Goal: Communication & Community: Answer question/provide support

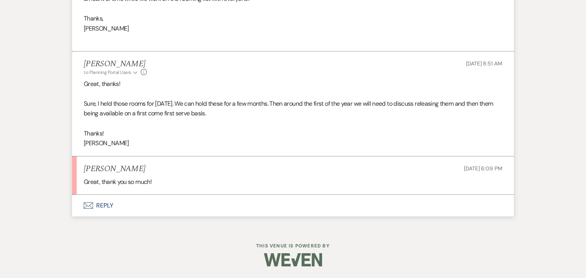
scroll to position [3032, 0]
click at [107, 210] on button "Envelope Reply" at bounding box center [293, 206] width 442 height 22
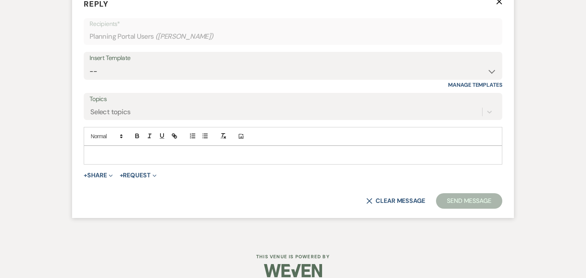
scroll to position [3243, 0]
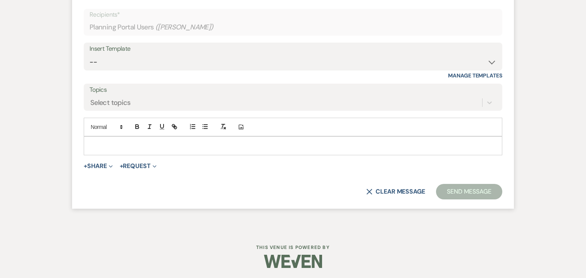
click at [168, 150] on p at bounding box center [293, 145] width 406 height 9
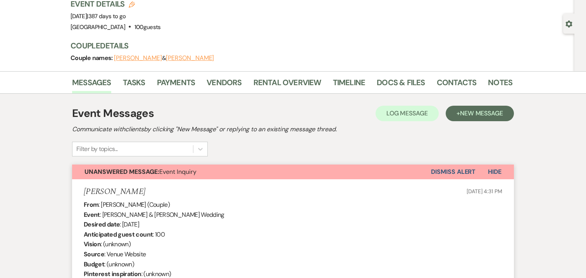
scroll to position [0, 0]
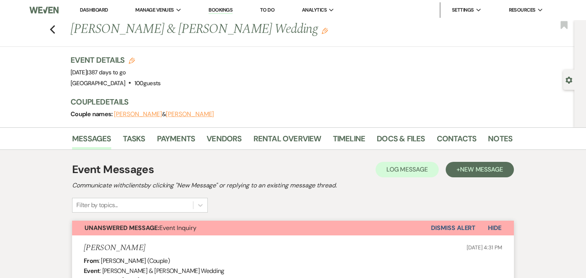
click at [458, 227] on button "Dismiss Alert" at bounding box center [453, 228] width 45 height 15
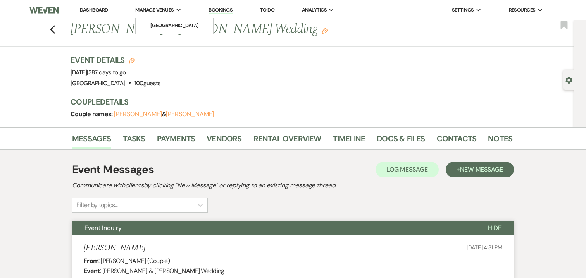
click at [164, 8] on span "Manage Venues" at bounding box center [154, 10] width 38 height 8
click at [166, 22] on li "[GEOGRAPHIC_DATA]" at bounding box center [174, 26] width 70 height 8
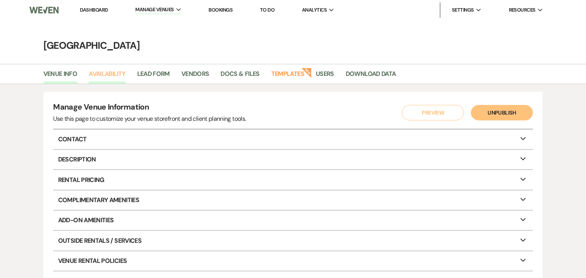
click at [114, 74] on link "Availability" at bounding box center [107, 76] width 36 height 15
select select "3"
select select "2026"
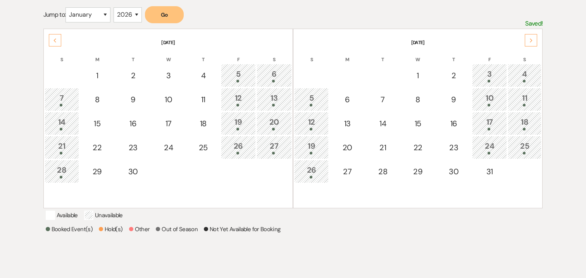
scroll to position [82, 0]
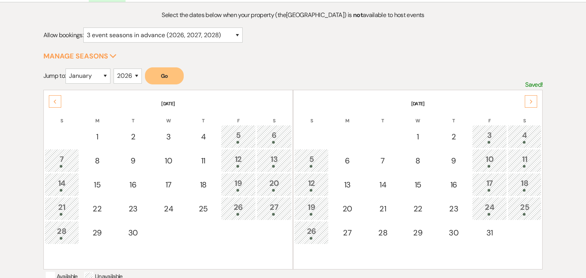
click at [531, 101] on icon "Next" at bounding box center [531, 102] width 4 height 5
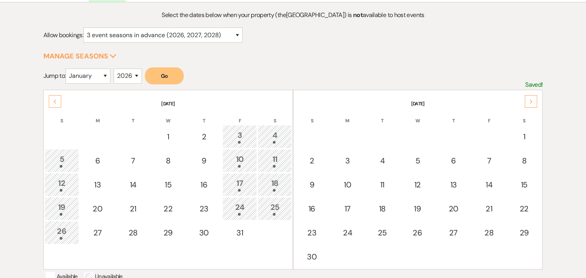
click at [531, 101] on icon "Next" at bounding box center [531, 102] width 4 height 5
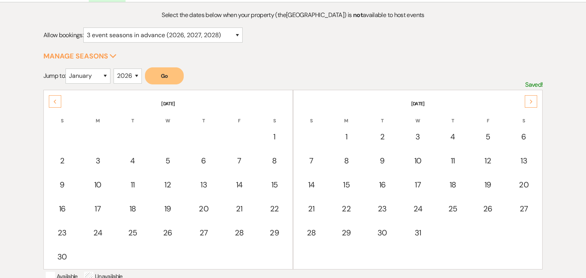
click at [531, 101] on icon "Next" at bounding box center [531, 102] width 4 height 5
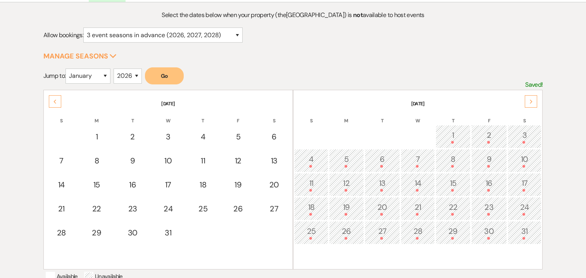
click at [531, 101] on icon "Next" at bounding box center [531, 102] width 4 height 5
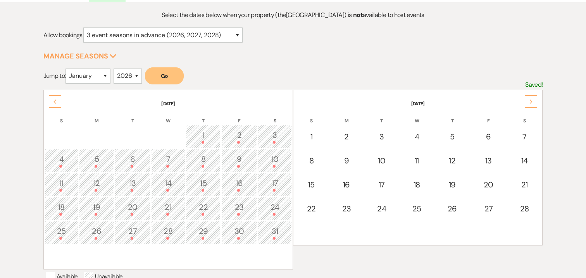
click at [531, 101] on icon "Next" at bounding box center [531, 102] width 4 height 5
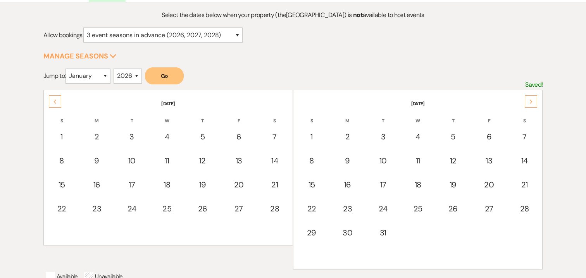
click at [531, 101] on icon "Next" at bounding box center [531, 102] width 4 height 5
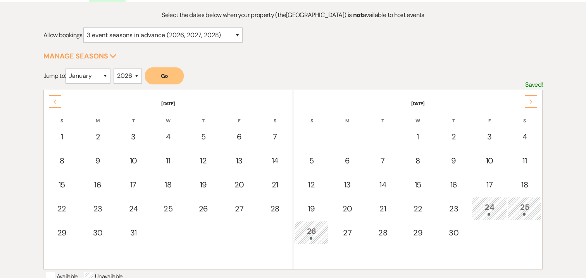
click at [531, 101] on icon "Next" at bounding box center [531, 102] width 4 height 5
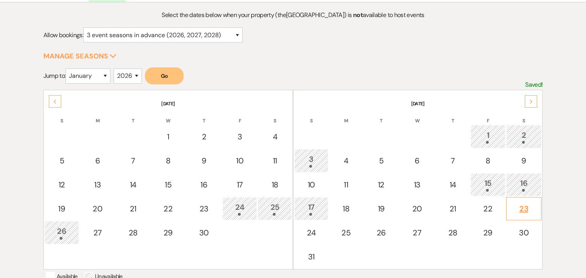
click at [524, 208] on div "23" at bounding box center [523, 209] width 27 height 12
select select "other"
select select "false"
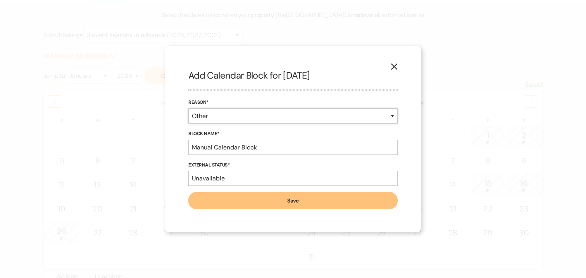
click at [227, 120] on select "Booked Event Hold Other" at bounding box center [292, 115] width 209 height 15
click at [235, 148] on input "Manual Calendar Block" at bounding box center [292, 147] width 209 height 15
drag, startPoint x: 268, startPoint y: 150, endPoint x: 164, endPoint y: 147, distance: 103.9
click at [164, 147] on div "X Add Calendar Block for 5/23/2026 Reason* Booked Event Hold Other Block Name* …" at bounding box center [293, 139] width 586 height 278
type input "Memorial Day Weekend"
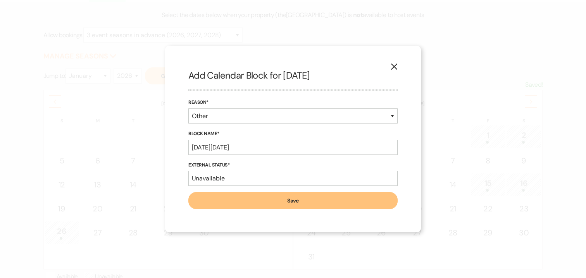
click at [243, 202] on button "Save" at bounding box center [292, 200] width 209 height 17
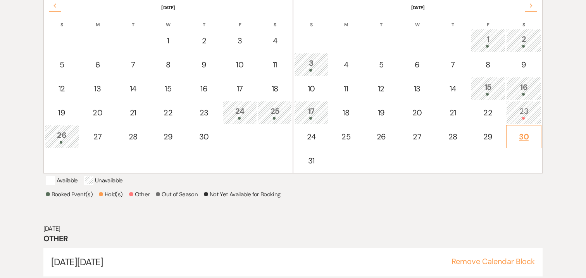
scroll to position [176, 0]
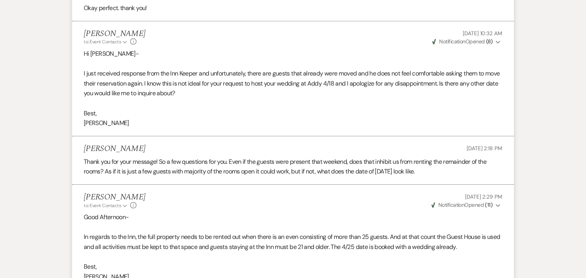
scroll to position [1201, 0]
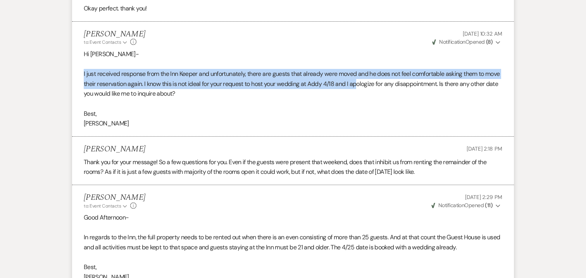
drag, startPoint x: 80, startPoint y: 63, endPoint x: 375, endPoint y: 72, distance: 294.6
click at [375, 72] on li "[PERSON_NAME] to: Event Contacts Expand Info [DATE] 10:32 AM Weven Check Notifi…" at bounding box center [293, 79] width 442 height 115
copy p "I just received response from the Inn Keeper and unfortunately, there are guest…"
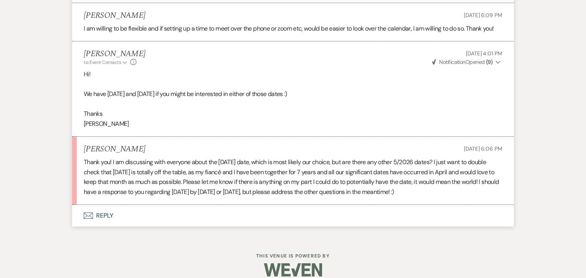
click at [103, 205] on button "Envelope Reply" at bounding box center [293, 216] width 442 height 22
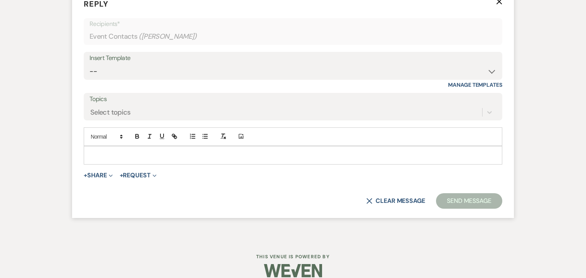
scroll to position [1763, 0]
click at [201, 150] on p at bounding box center [293, 154] width 406 height 9
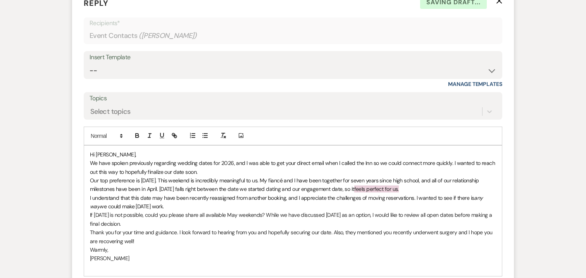
click at [90, 151] on span "Hi [PERSON_NAME]," at bounding box center [113, 154] width 46 height 7
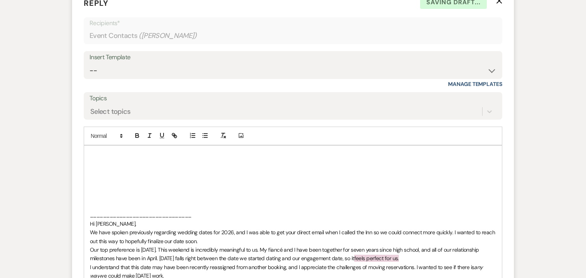
click at [98, 150] on p at bounding box center [293, 154] width 406 height 9
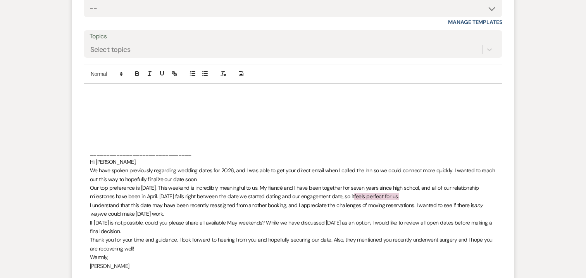
scroll to position [1818, 0]
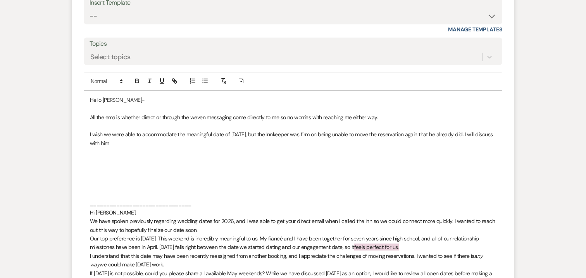
drag, startPoint x: 419, startPoint y: 124, endPoint x: 437, endPoint y: 135, distance: 21.1
click at [437, 135] on p "I wish we were able to accommodate the meaningful date of 4/18/26, but the Innk…" at bounding box center [293, 138] width 406 height 17
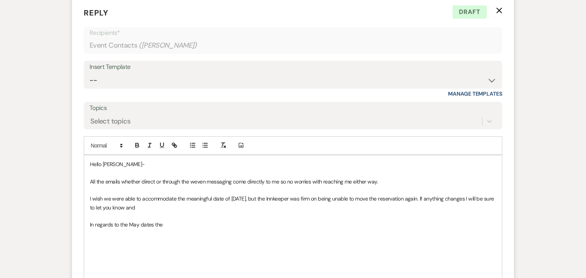
scroll to position [1754, 0]
drag, startPoint x: 161, startPoint y: 214, endPoint x: 154, endPoint y: 213, distance: 7.0
click at [154, 220] on p "In regards to the May dates the" at bounding box center [293, 224] width 406 height 9
click at [162, 220] on p "In regards to the May dates, 5/9 and I believe I may have 5/30/26" at bounding box center [293, 224] width 406 height 9
click at [155, 220] on p "In regards to the May dates, 5/9/26 and I believe I may have 5/30/26" at bounding box center [293, 224] width 406 height 9
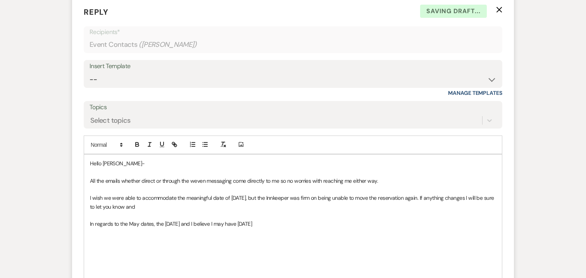
click at [178, 220] on p "In regards to the May dates, the 5/9/26 and I believe I may have 5/30/26" at bounding box center [293, 224] width 406 height 9
click at [331, 220] on p "In regards to the May dates, the 5/9/26 previously discussed is available and I…" at bounding box center [293, 224] width 406 height 9
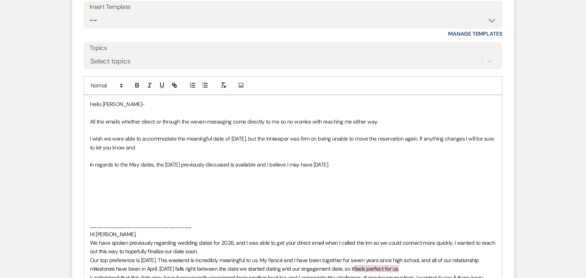
scroll to position [1816, 0]
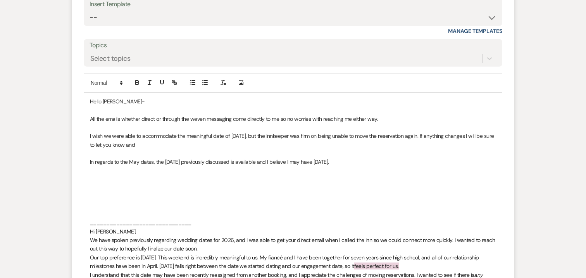
click at [380, 115] on p "All the emails whether direct or through the weven messaging come directly to m…" at bounding box center [293, 119] width 406 height 9
drag, startPoint x: 394, startPoint y: 109, endPoint x: 287, endPoint y: 108, distance: 107.3
click at [287, 115] on p "All the emails whether direct or through the weven messaging come directly to m…" at bounding box center [293, 119] width 406 height 9
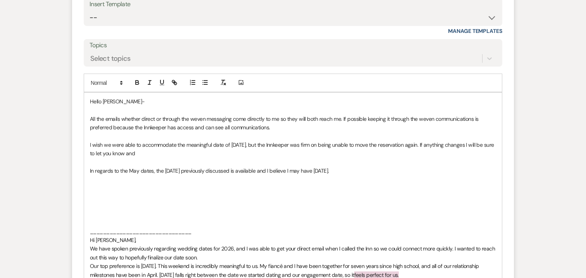
scroll to position [1818, 0]
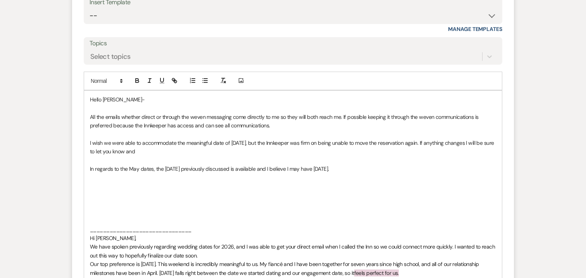
click at [91, 113] on p "All the emails whether direct or through the weven messaging come directly to m…" at bounding box center [293, 121] width 406 height 17
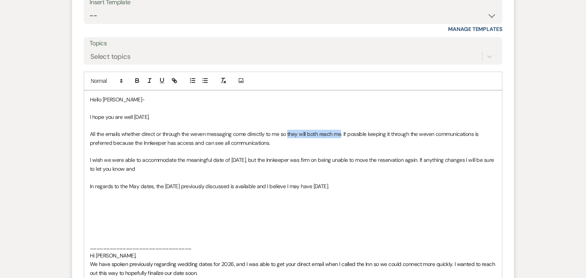
drag, startPoint x: 341, startPoint y: 124, endPoint x: 287, endPoint y: 127, distance: 53.5
click at [287, 130] on p "All the emails whether direct or through the weven messaging come directly to m…" at bounding box center [293, 138] width 406 height 17
click at [279, 130] on p "All the emails whether direct or through the weven messaging come directly to m…" at bounding box center [293, 138] width 406 height 17
click at [490, 130] on p "All the emails whether direct or through the weven messaging come directly to m…" at bounding box center [293, 138] width 406 height 17
click at [269, 133] on p "All the emails whether direct or through the weven messaging come directly to m…" at bounding box center [293, 138] width 406 height 17
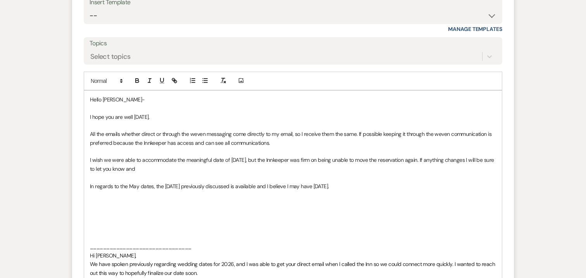
click at [89, 149] on div "Hello Jacquelyn- I hope you are well today. All the emails whether direct or th…" at bounding box center [293, 234] width 418 height 287
drag, startPoint x: 175, startPoint y: 157, endPoint x: 215, endPoint y: 159, distance: 39.9
click at [215, 159] on p "As stated previously, I wish we were able to accommodate the meaningful date of…" at bounding box center [293, 164] width 406 height 17
drag, startPoint x: 180, startPoint y: 175, endPoint x: 228, endPoint y: 176, distance: 48.0
click at [228, 182] on p "In regards to the May dates, the 5/9/26 previously discussed is available and I…" at bounding box center [293, 186] width 406 height 9
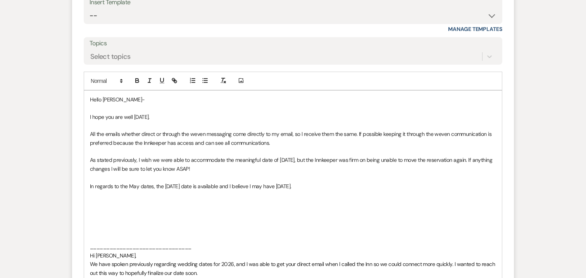
click at [197, 182] on p "In regards to the May dates, the 5/9/26 date is available and I believe I may h…" at bounding box center [293, 186] width 406 height 9
click at [314, 182] on p "In regards to the May dates, the 5/9/26 date is still available and I believe I…" at bounding box center [293, 186] width 406 height 9
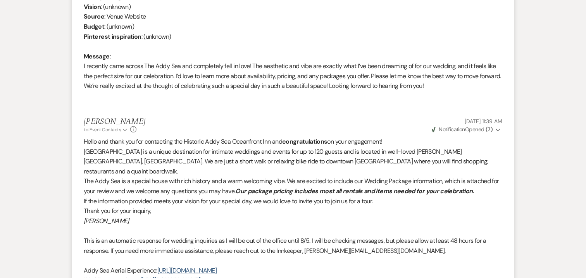
scroll to position [0, 0]
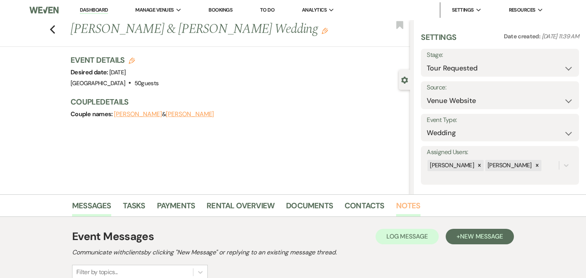
click at [401, 206] on link "Notes" at bounding box center [408, 208] width 24 height 17
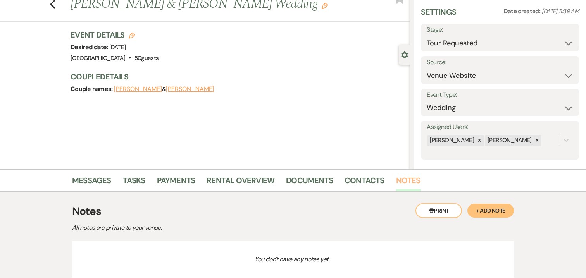
scroll to position [24, 0]
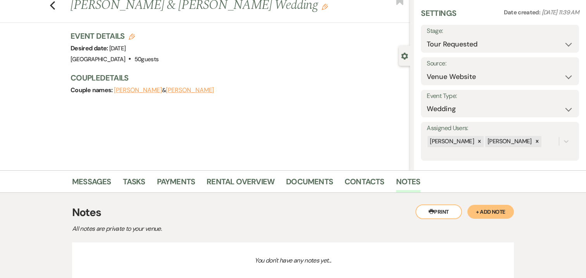
drag, startPoint x: 227, startPoint y: 89, endPoint x: 165, endPoint y: 89, distance: 62.0
click at [165, 89] on div "Couple names: Zachary Bowers & Jacquelyn Shugarts" at bounding box center [237, 90] width 332 height 11
copy button "Jacquelyn Shugarts"
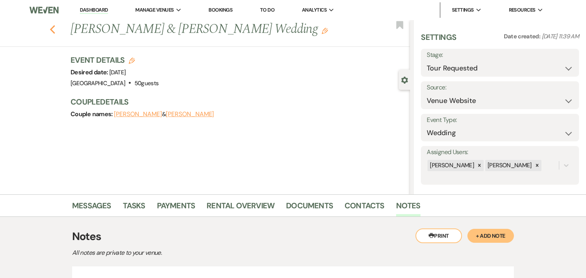
click at [53, 29] on icon "Previous" at bounding box center [53, 29] width 6 height 9
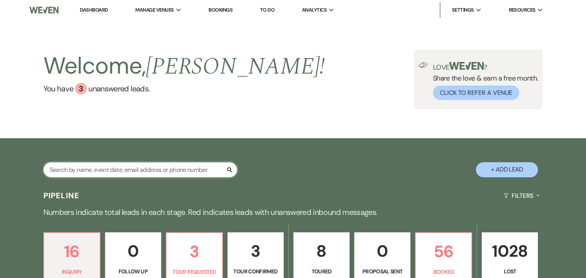
click at [129, 167] on input "text" at bounding box center [140, 169] width 194 height 15
paste input "Jacquelyn Shugarts"
type input "Jacquelyn Shugarts"
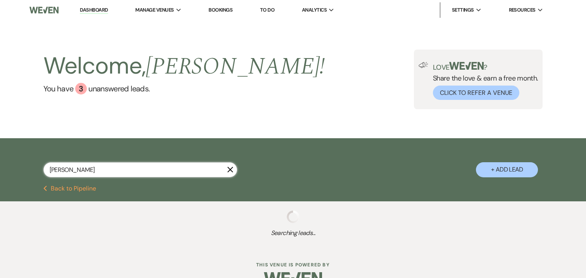
select select "2"
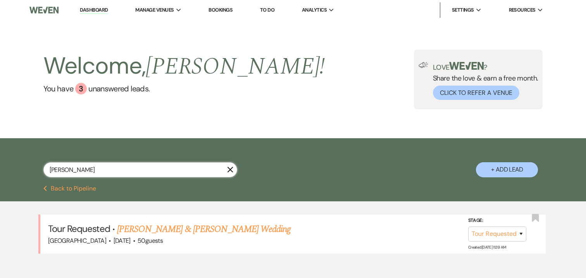
scroll to position [38, 0]
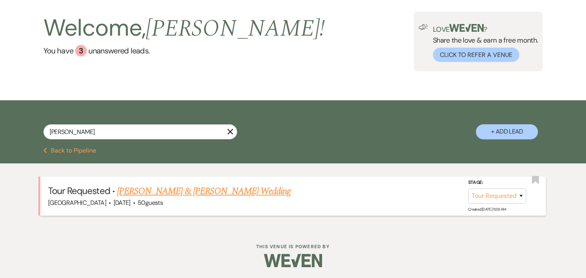
click at [255, 191] on link "Zachary Bowers & Jacquelyn Shugarts's Wedding" at bounding box center [204, 191] width 174 height 14
select select "2"
select select "5"
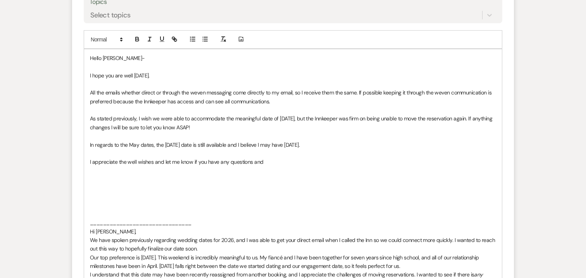
scroll to position [1869, 0]
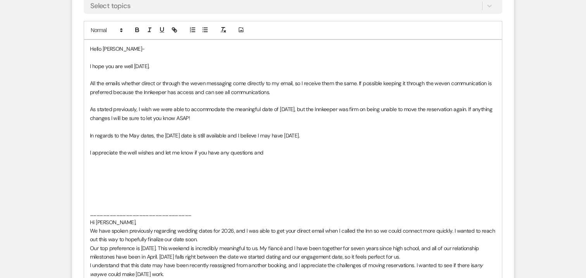
click at [153, 148] on p "I appreciate the well wishes and let me know if you have any questions and" at bounding box center [293, 152] width 406 height 9
drag, startPoint x: 156, startPoint y: 142, endPoint x: 167, endPoint y: 142, distance: 11.2
click at [167, 148] on p "I appreciate the well wishes! and let me know if you have any questions and" at bounding box center [293, 152] width 406 height 9
click at [260, 148] on p "I appreciate the well wishes! Let me know if you have any questions and" at bounding box center [293, 152] width 406 height 9
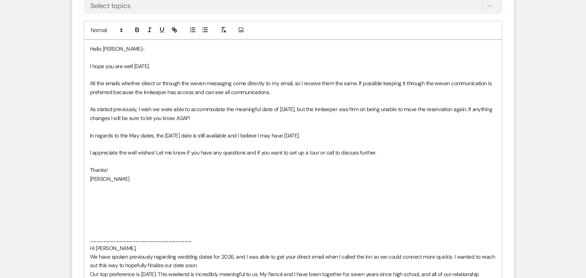
click at [357, 79] on p "All the emails whether direct or through the weven messaging come directly to m…" at bounding box center [293, 87] width 406 height 17
drag, startPoint x: 357, startPoint y: 73, endPoint x: 336, endPoint y: 72, distance: 21.4
click at [336, 79] on p "All the emails whether direct or through the weven messaging come directly to m…" at bounding box center [293, 87] width 406 height 17
click at [270, 82] on p "All the emails whether direct or through the weven messaging come directly to m…" at bounding box center [293, 87] width 406 height 17
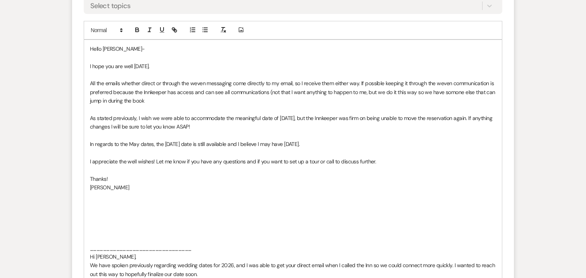
click at [384, 79] on p "All the emails whether direct or through the weven messaging come directly to m…" at bounding box center [293, 92] width 406 height 26
drag, startPoint x: 423, startPoint y: 81, endPoint x: 443, endPoint y: 87, distance: 20.7
click at [443, 87] on p "All the emails whether direct or through the weven messaging come directly to m…" at bounding box center [293, 92] width 406 height 26
click at [203, 89] on p "All the emails whether direct or through the weven messaging come directly to m…" at bounding box center [293, 92] width 406 height 26
click at [257, 92] on p "All the emails whether direct or through the weven messaging come directly to m…" at bounding box center [293, 92] width 406 height 26
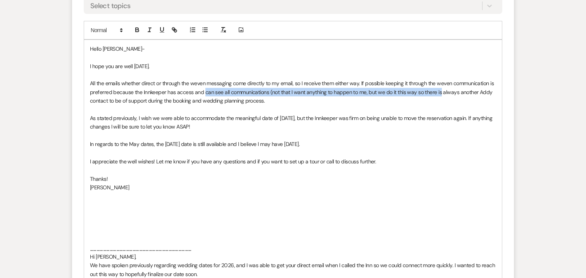
drag, startPoint x: 203, startPoint y: 82, endPoint x: 440, endPoint y: 83, distance: 236.7
click at [440, 83] on p "All the emails whether direct or through the weven messaging come directly to m…" at bounding box center [293, 92] width 406 height 26
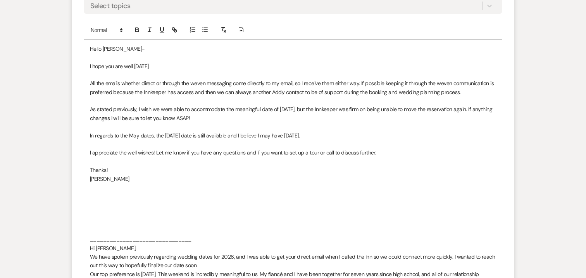
click at [456, 82] on p "All the emails whether direct or through the weven messaging come directly to m…" at bounding box center [293, 87] width 406 height 17
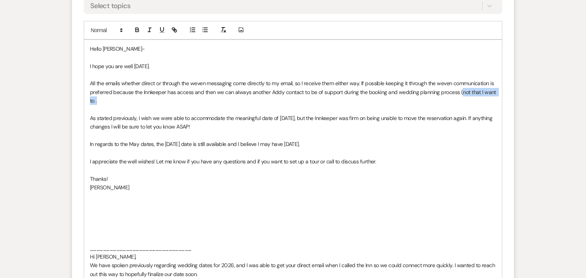
drag, startPoint x: 459, startPoint y: 81, endPoint x: 482, endPoint y: 87, distance: 24.0
click at [482, 87] on p "All the emails whether direct or through the weven messaging come directly to m…" at bounding box center [293, 92] width 406 height 26
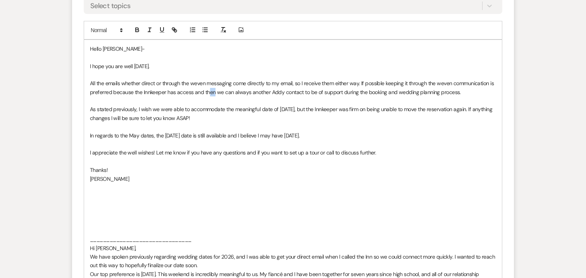
drag, startPoint x: 209, startPoint y: 83, endPoint x: 213, endPoint y: 83, distance: 4.6
click at [213, 83] on p "All the emails whether direct or through the weven messaging come directly to m…" at bounding box center [293, 87] width 406 height 17
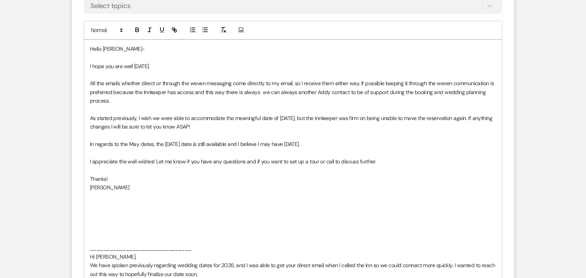
click at [294, 82] on p "All the emails whether direct or through the weven messaging come directly to m…" at bounding box center [293, 92] width 406 height 26
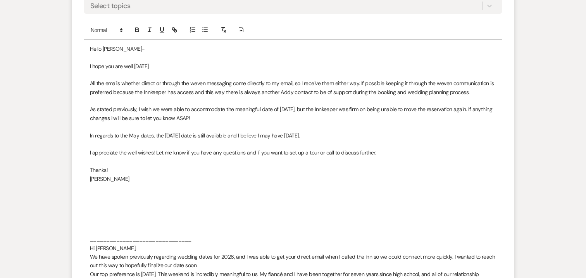
click at [465, 82] on p "All the emails whether direct or through the weven messaging come directly to m…" at bounding box center [293, 87] width 406 height 17
drag, startPoint x: 375, startPoint y: 80, endPoint x: 406, endPoint y: 81, distance: 30.6
click at [406, 81] on p "All the emails whether direct or through the weven messaging come directly to m…" at bounding box center [293, 87] width 406 height 17
click at [310, 82] on p "All the emails whether direct or through the weven messaging come directly to m…" at bounding box center [293, 87] width 406 height 17
click at [300, 79] on p "All the emails whether direct or through the weven messaging come directly to m…" at bounding box center [293, 87] width 406 height 17
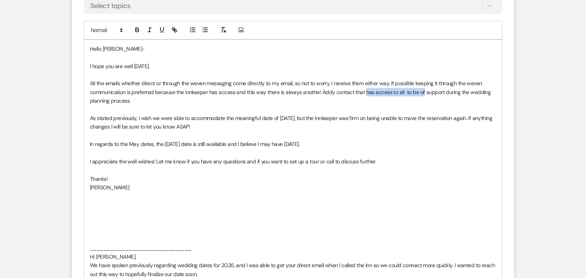
drag, startPoint x: 365, startPoint y: 81, endPoint x: 422, endPoint y: 81, distance: 57.0
click at [422, 81] on p "All the emails whether direct or through the weven messaging come directly to m…" at bounding box center [293, 92] width 406 height 26
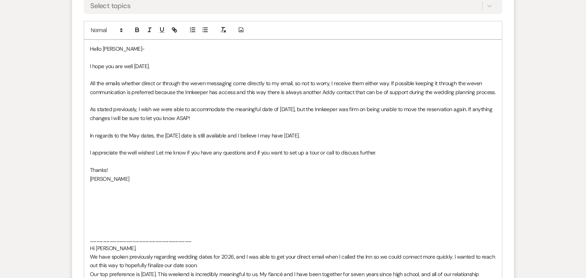
click at [491, 83] on p "All the emails whether direct or through the weven messaging come directly to m…" at bounding box center [293, 87] width 406 height 17
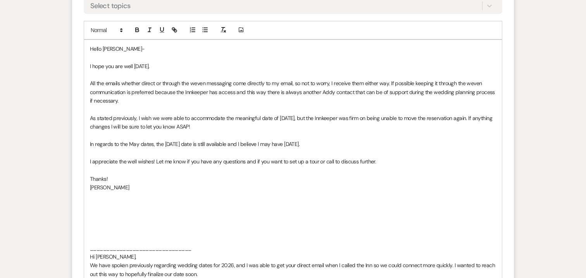
click at [210, 114] on p "As stated previously, I wish we were able to accommodate the meaningful date of…" at bounding box center [293, 122] width 406 height 17
click at [114, 114] on p "As stated previously, I wish we were able to accommodate the meaningful date of…" at bounding box center [293, 122] width 406 height 17
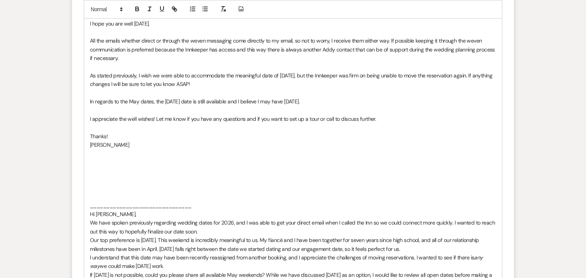
scroll to position [1914, 0]
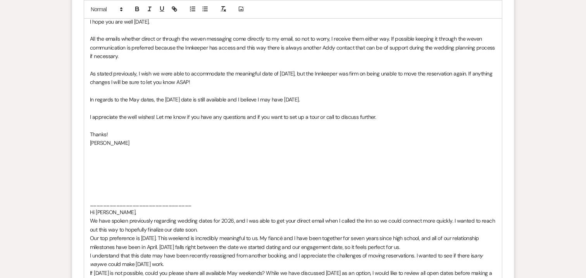
click at [104, 139] on p "Katie" at bounding box center [293, 143] width 406 height 9
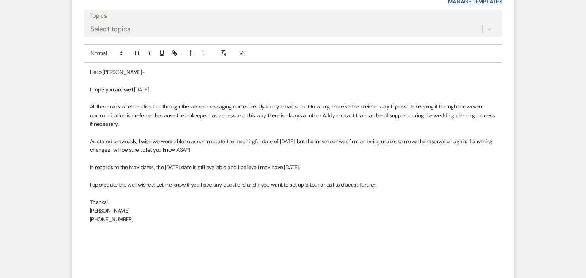
scroll to position [1848, 0]
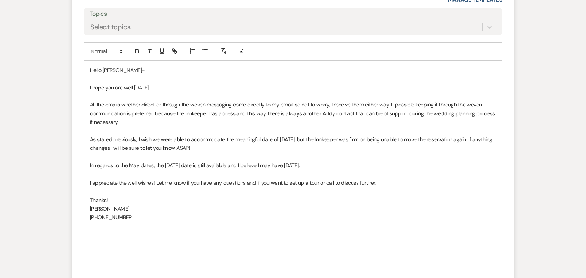
click at [125, 112] on p "All the emails whether direct or through the weven messaging come directly to m…" at bounding box center [293, 113] width 406 height 26
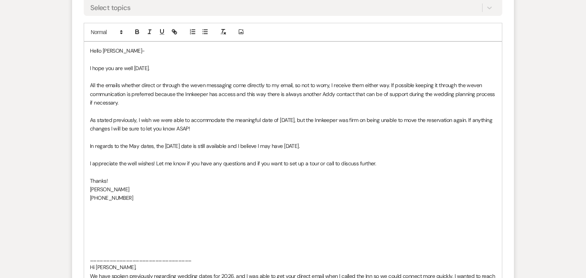
scroll to position [1866, 0]
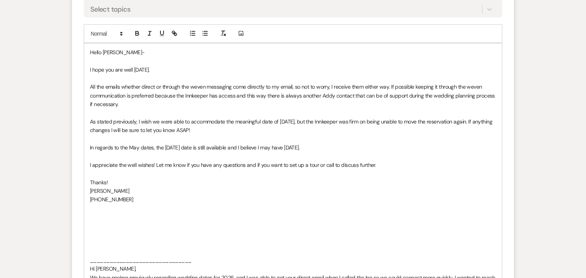
click at [157, 161] on p "I appreciate the well wishes! Let me know if you have any questions and if you …" at bounding box center [293, 165] width 406 height 9
click at [156, 161] on p "I appreciate the well wishes! Let me know if you have any questions and if you …" at bounding box center [293, 165] width 406 height 9
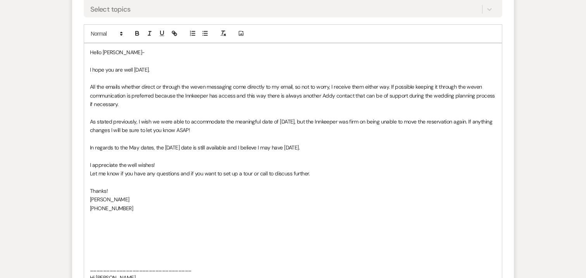
click at [108, 256] on p at bounding box center [293, 260] width 406 height 9
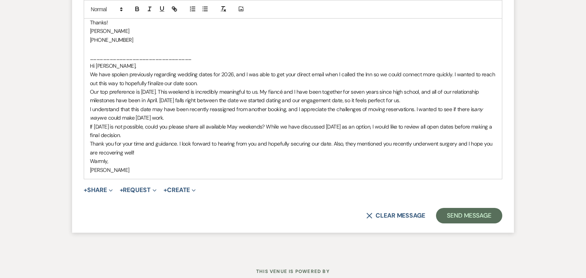
scroll to position [2050, 0]
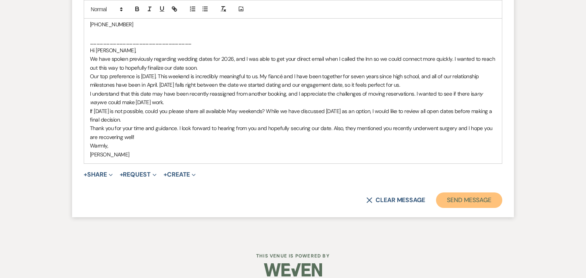
click at [467, 193] on button "Send Message" at bounding box center [469, 200] width 66 height 15
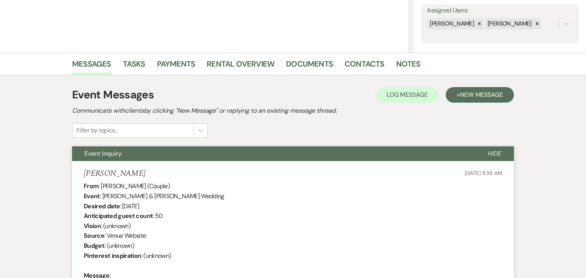
scroll to position [0, 0]
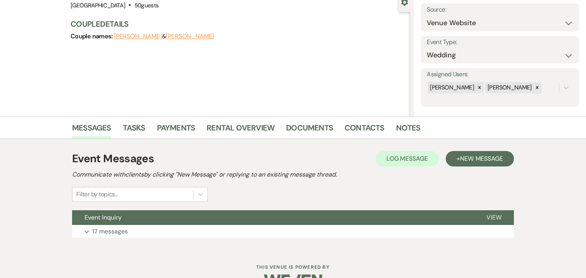
scroll to position [99, 0]
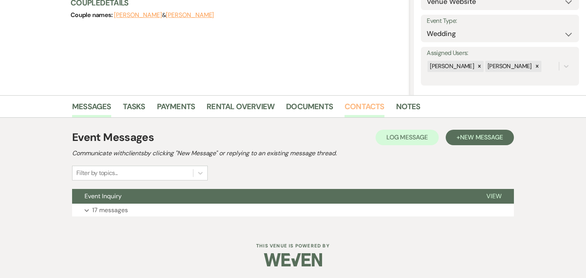
click at [369, 105] on link "Contacts" at bounding box center [364, 108] width 40 height 17
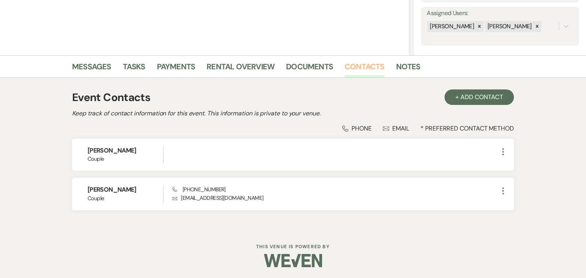
scroll to position [139, 0]
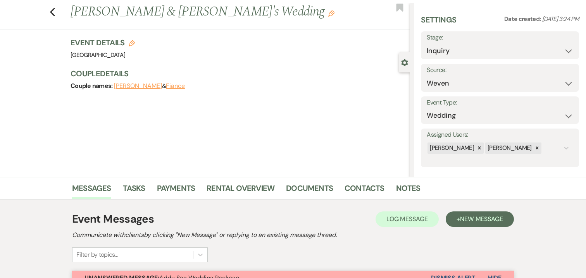
scroll to position [20, 0]
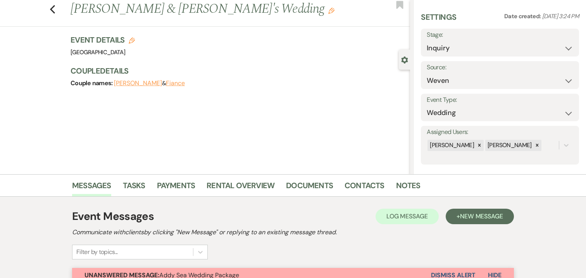
click at [139, 83] on button "[PERSON_NAME]" at bounding box center [138, 83] width 48 height 6
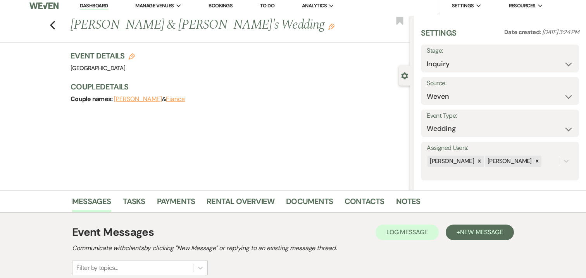
select select "1"
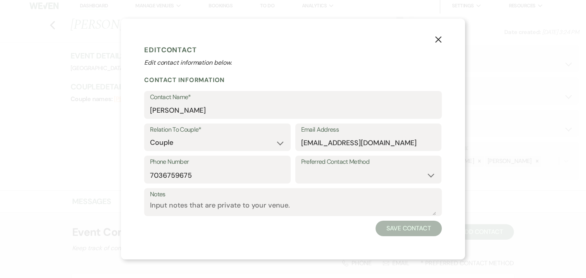
scroll to position [20, 0]
drag, startPoint x: 205, startPoint y: 110, endPoint x: 138, endPoint y: 109, distance: 66.3
click at [138, 109] on div "X Edit Contact Edit contact information below. Contact Information Contact Name…" at bounding box center [293, 139] width 344 height 241
click at [445, 47] on div "X Edit Contact Edit contact information below. Contact Information Contact Name…" at bounding box center [293, 139] width 344 height 241
click at [435, 38] on icon "X" at bounding box center [438, 39] width 7 height 7
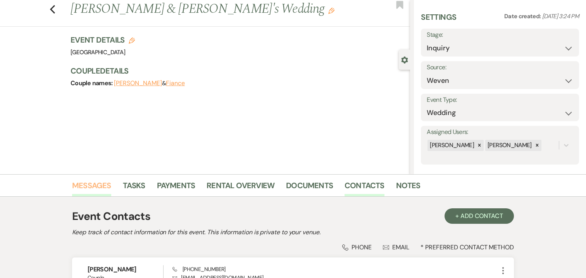
click at [91, 183] on link "Messages" at bounding box center [91, 187] width 39 height 17
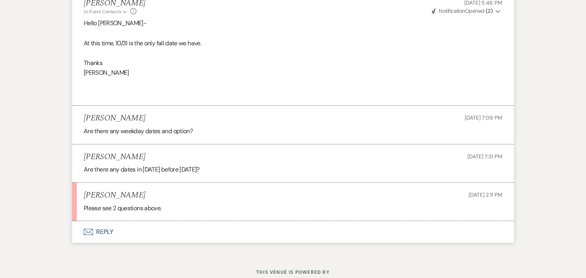
scroll to position [538, 0]
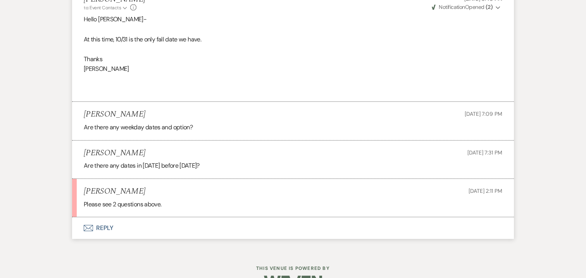
click at [105, 217] on button "Envelope Reply" at bounding box center [293, 228] width 442 height 22
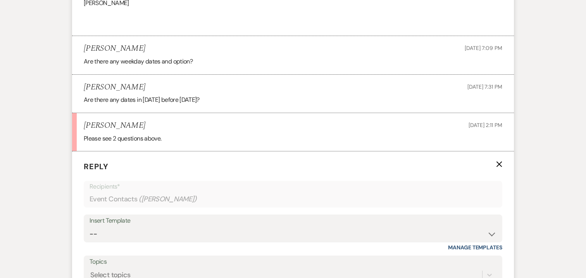
scroll to position [689, 0]
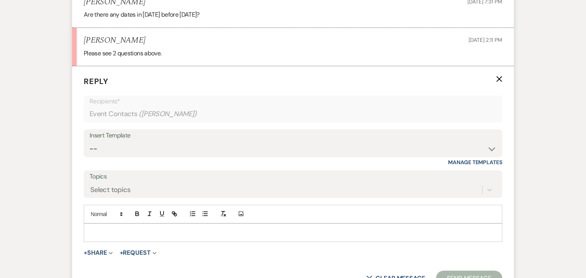
click at [178, 229] on p at bounding box center [293, 233] width 406 height 9
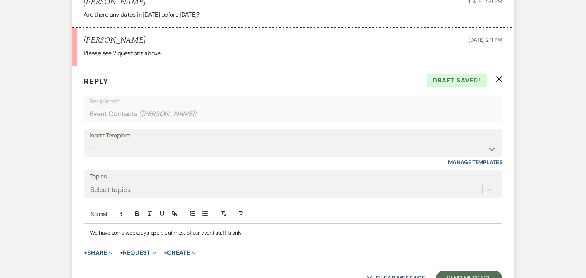
drag, startPoint x: 248, startPoint y: 224, endPoint x: 161, endPoint y: 221, distance: 86.8
click at [161, 229] on p "We have some weekdays open, but most of our event staff is only" at bounding box center [293, 233] width 406 height 9
click at [171, 229] on p "We have some weekdays open, but we would need to get an idea of guest count" at bounding box center [293, 233] width 406 height 9
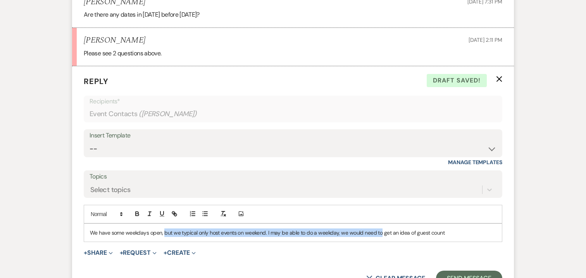
drag, startPoint x: 164, startPoint y: 222, endPoint x: 378, endPoint y: 222, distance: 214.3
click at [378, 229] on p "We have some weekdays open, but we typical only host events on weekend. I may b…" at bounding box center [293, 233] width 406 height 9
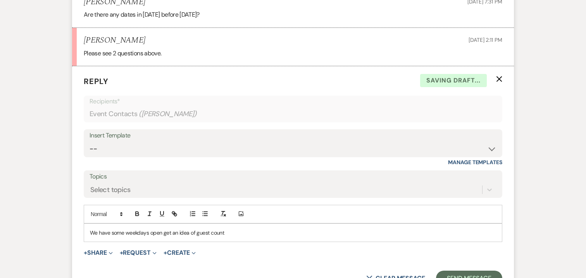
click at [98, 229] on p "We have some weekdays open get an idea of guest count" at bounding box center [293, 233] width 406 height 9
drag, startPoint x: 110, startPoint y: 222, endPoint x: 88, endPoint y: 218, distance: 22.0
click at [87, 224] on div "We may have some weekdays open get an idea of guest count" at bounding box center [293, 233] width 418 height 18
click at [235, 229] on p "It appears in our reservation system there is still some weekday availability i…" at bounding box center [293, 233] width 406 height 9
click at [292, 229] on p "It appears in our reservation system there is still some weekday availability i…" at bounding box center [293, 233] width 406 height 9
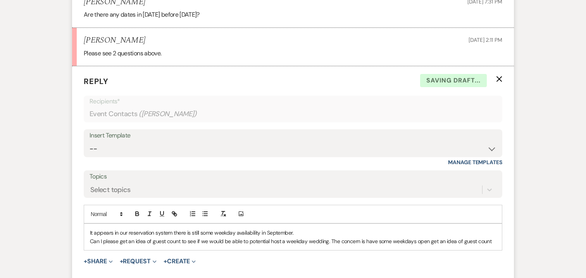
click at [487, 237] on p "Can I please get an idea of guest count to see if we would be able to potential…" at bounding box center [293, 241] width 406 height 9
click at [359, 237] on p "Can I please get an idea of guest count to see if we would be able to potential…" at bounding box center [293, 241] width 406 height 9
click at [361, 237] on p "Can I please get an idea of guest count to see if we would be able to potential…" at bounding box center [293, 241] width 406 height 9
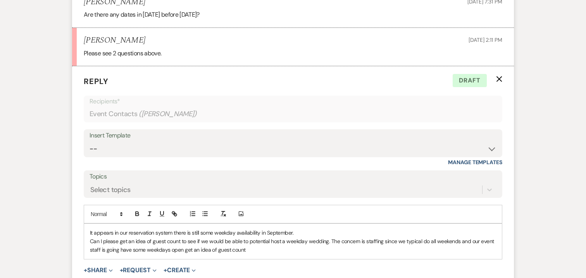
click at [296, 229] on p "It appears in our reservation system there is still some weekday availability i…" at bounding box center [293, 233] width 406 height 9
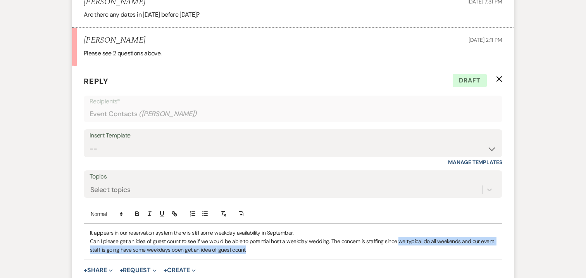
drag, startPoint x: 395, startPoint y: 232, endPoint x: 410, endPoint y: 252, distance: 24.9
click at [410, 252] on form "Reply X Draft Recipients* Event Contacts ( Nancy Goodiel ) Insert Template -- 2…" at bounding box center [293, 189] width 442 height 247
copy p "we typical do all weekends and our event staff is going have some weekdays open…"
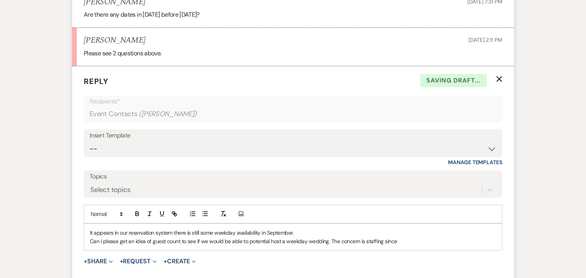
click at [312, 229] on p "It appears in our reservation system there is still some weekday availability i…" at bounding box center [293, 233] width 406 height 9
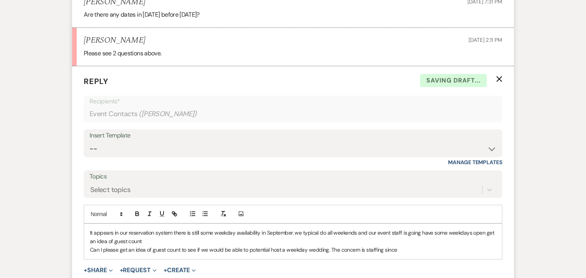
click at [297, 229] on p "It appears in our reservation system there is still some weekday availability i…" at bounding box center [293, 237] width 406 height 17
drag, startPoint x: 320, startPoint y: 223, endPoint x: 332, endPoint y: 219, distance: 12.3
click at [332, 229] on p "It appears in our reservation system there is still some weekday availability i…" at bounding box center [293, 237] width 406 height 17
click at [319, 229] on p "It appears in our reservation system there is still some weekday availability i…" at bounding box center [293, 237] width 406 height 17
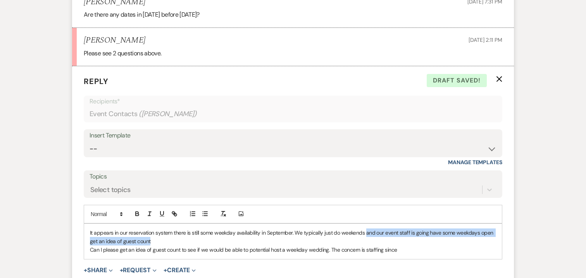
drag, startPoint x: 366, startPoint y: 222, endPoint x: 379, endPoint y: 228, distance: 14.4
click at [379, 229] on p "It appears in our reservation system there is still some weekday availability i…" at bounding box center [293, 237] width 406 height 17
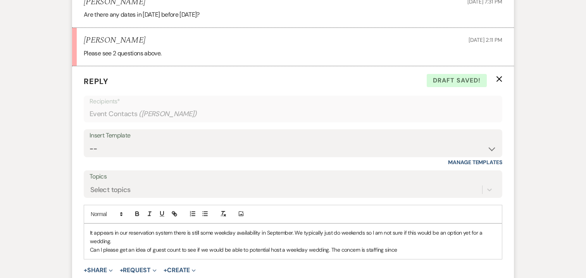
click at [90, 246] on p "Can I please get an idea of guest count to see if we would be able to potential…" at bounding box center [293, 250] width 406 height 9
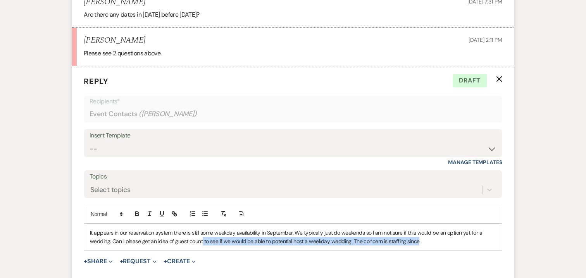
drag, startPoint x: 416, startPoint y: 232, endPoint x: 201, endPoint y: 231, distance: 215.0
click at [201, 231] on p "It appears in our reservation system there is still some weekday availability i…" at bounding box center [293, 237] width 406 height 17
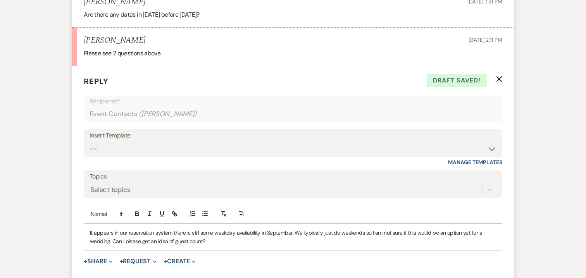
click at [293, 229] on p "It appears in our reservation system there is still some weekday availability i…" at bounding box center [293, 237] width 406 height 17
drag, startPoint x: 192, startPoint y: 222, endPoint x: 200, endPoint y: 222, distance: 8.5
click at [200, 229] on p "It appears in our reservation system there is still some weekday availability i…" at bounding box center [293, 237] width 406 height 17
click at [227, 229] on p "It appears in our reservation system there is some weekday availability in Sept…" at bounding box center [293, 237] width 406 height 17
click at [378, 229] on p "It appears in our reservation system there is some weekday Inn availability in …" at bounding box center [293, 237] width 406 height 17
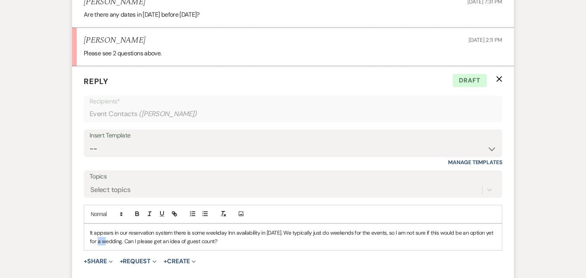
drag, startPoint x: 106, startPoint y: 232, endPoint x: 113, endPoint y: 232, distance: 7.4
click at [113, 232] on p "It appears in our reservation system there is some weekday Inn availability in …" at bounding box center [293, 237] width 406 height 17
click at [136, 231] on p "It appears in our reservation system there is some weekday Inn availability in …" at bounding box center [293, 237] width 406 height 17
click at [318, 231] on p "It appears in our reservation system there is some weekday Inn availability in …" at bounding box center [293, 237] width 406 height 17
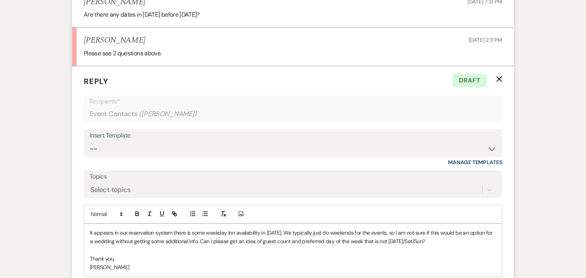
click at [384, 231] on p "It appears in our reservation system there is some weekday Inn availability in …" at bounding box center [293, 237] width 406 height 17
click at [446, 232] on p "It appears in our reservation system there is some weekday Inn availability in …" at bounding box center [293, 237] width 406 height 17
click at [476, 232] on p "It appears in our reservation system there is some weekday Inn availability in …" at bounding box center [293, 237] width 406 height 17
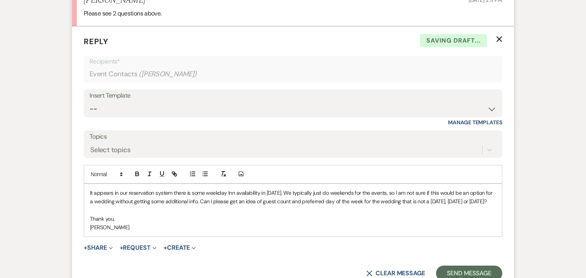
scroll to position [731, 0]
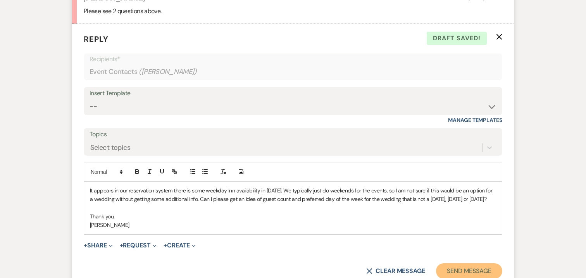
click at [473, 267] on button "Send Message" at bounding box center [469, 270] width 66 height 15
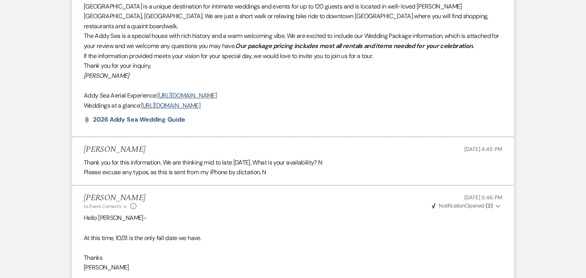
scroll to position [0, 0]
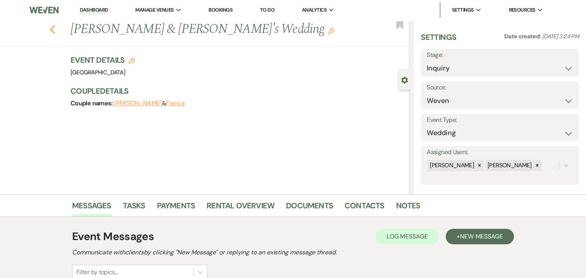
click at [53, 29] on icon "Previous" at bounding box center [53, 29] width 6 height 9
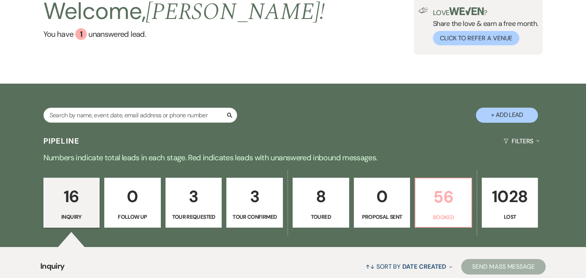
scroll to position [104, 0]
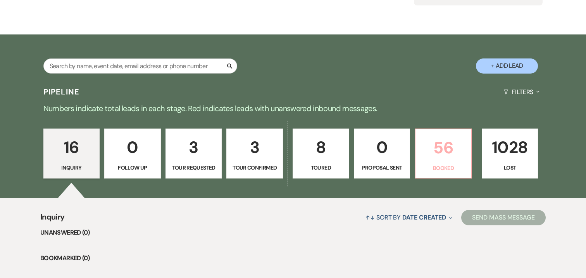
click at [452, 141] on p "56" at bounding box center [443, 148] width 46 height 26
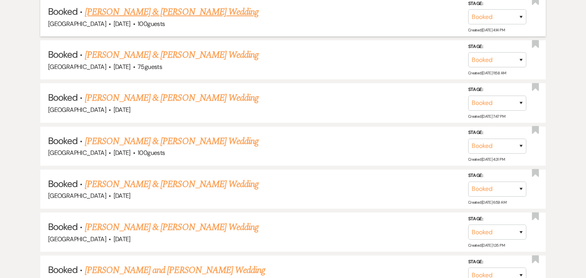
scroll to position [832, 0]
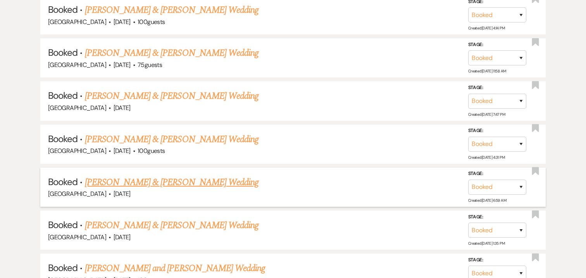
click at [182, 177] on link "Benjamin Michael & Nicolette Crisalli's Wedding" at bounding box center [172, 183] width 174 height 14
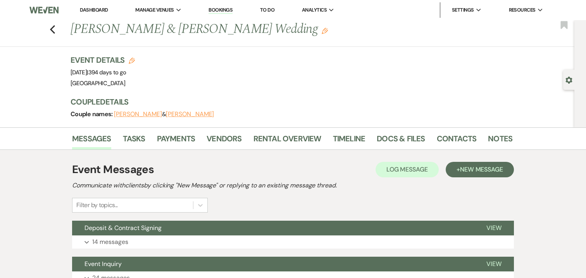
scroll to position [68, 0]
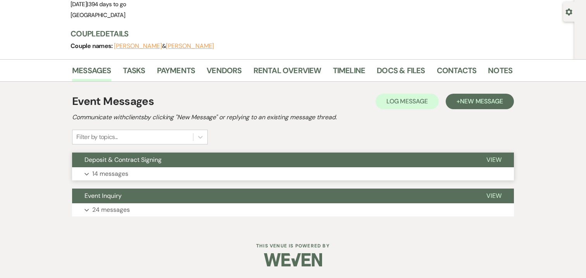
click at [119, 170] on p "14 messages" at bounding box center [110, 174] width 36 height 10
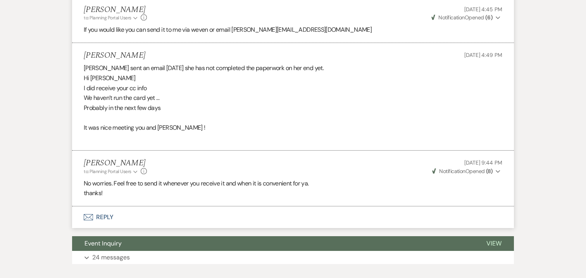
scroll to position [1940, 0]
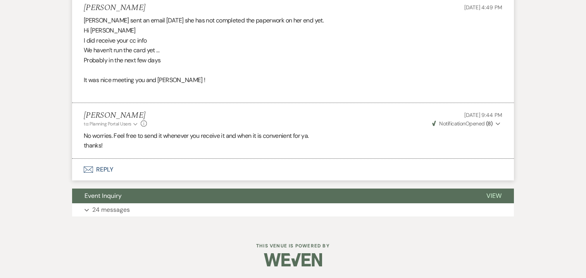
click at [105, 169] on button "Envelope Reply" at bounding box center [293, 170] width 442 height 22
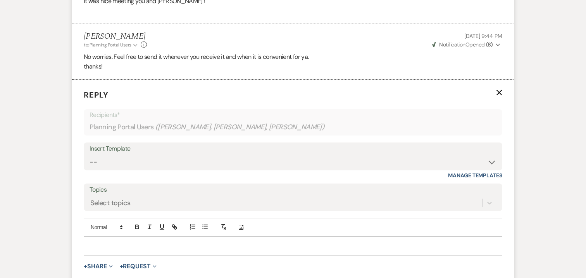
scroll to position [2029, 0]
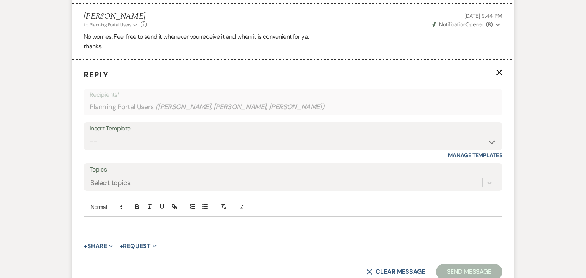
click at [186, 227] on div at bounding box center [293, 226] width 418 height 18
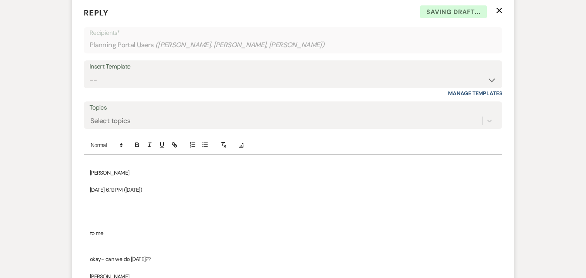
scroll to position [2093, 0]
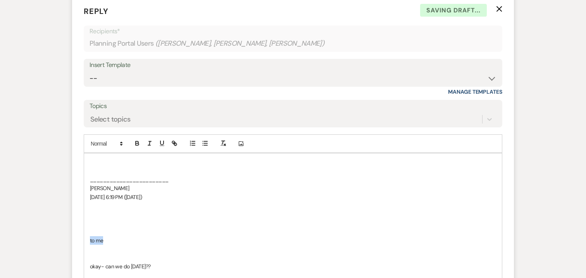
drag, startPoint x: 91, startPoint y: 249, endPoint x: 113, endPoint y: 245, distance: 22.9
click at [111, 245] on p "to me" at bounding box center [293, 240] width 406 height 9
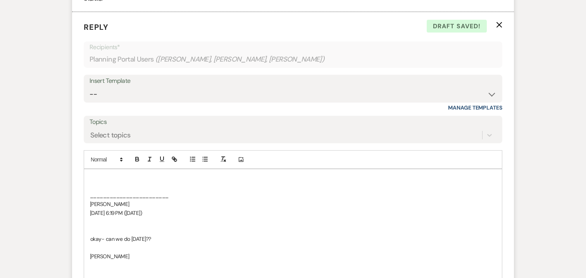
scroll to position [2075, 0]
click at [105, 184] on p at bounding box center [293, 180] width 406 height 9
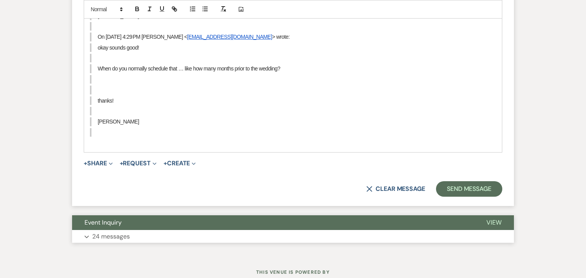
scroll to position [2436, 0]
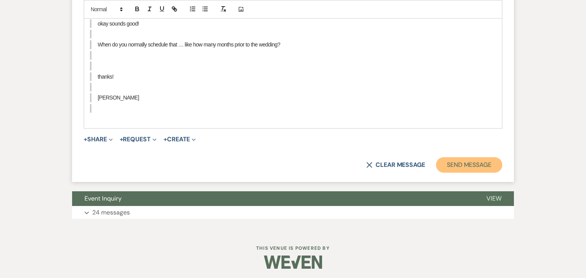
click at [481, 173] on button "Send Message" at bounding box center [469, 164] width 66 height 15
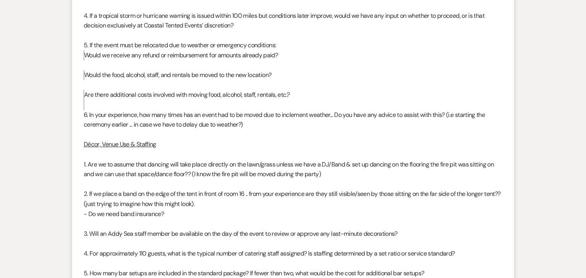
scroll to position [908, 0]
